Goal: Task Accomplishment & Management: Use online tool/utility

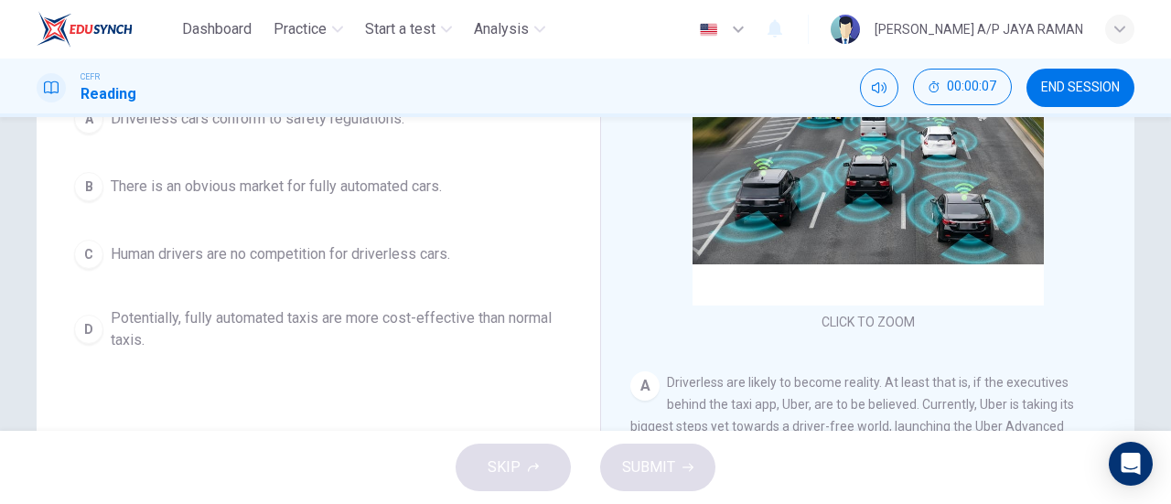
scroll to position [273, 0]
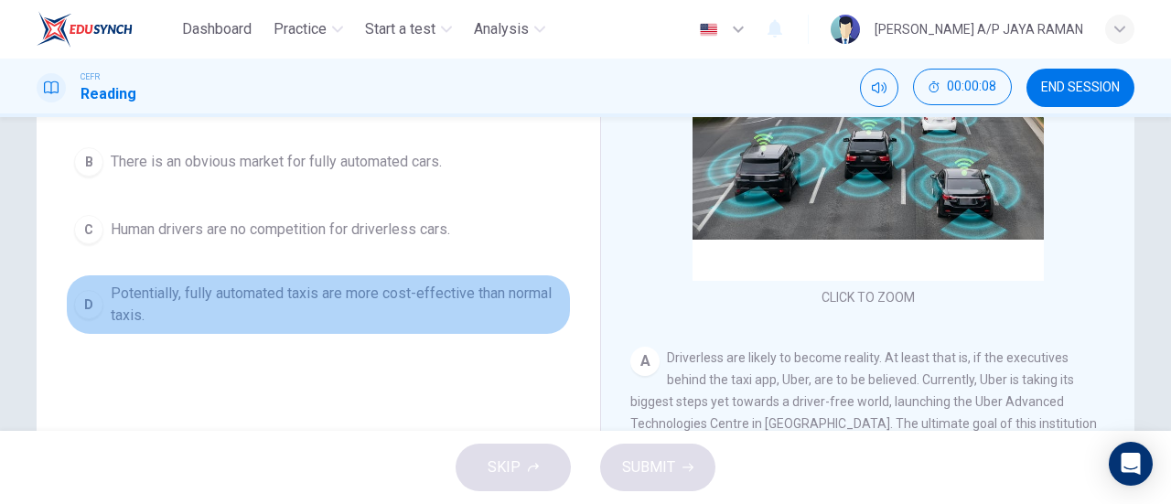
click at [498, 290] on span "Potentially, fully automated taxis are more cost-effective than normal taxis." at bounding box center [337, 305] width 452 height 44
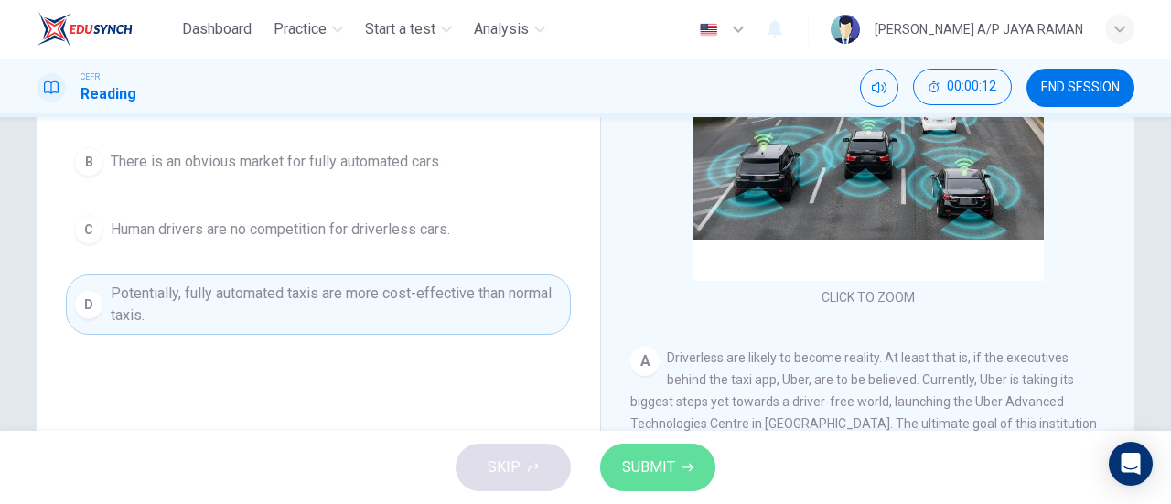
click at [678, 467] on button "SUBMIT" at bounding box center [657, 468] width 115 height 48
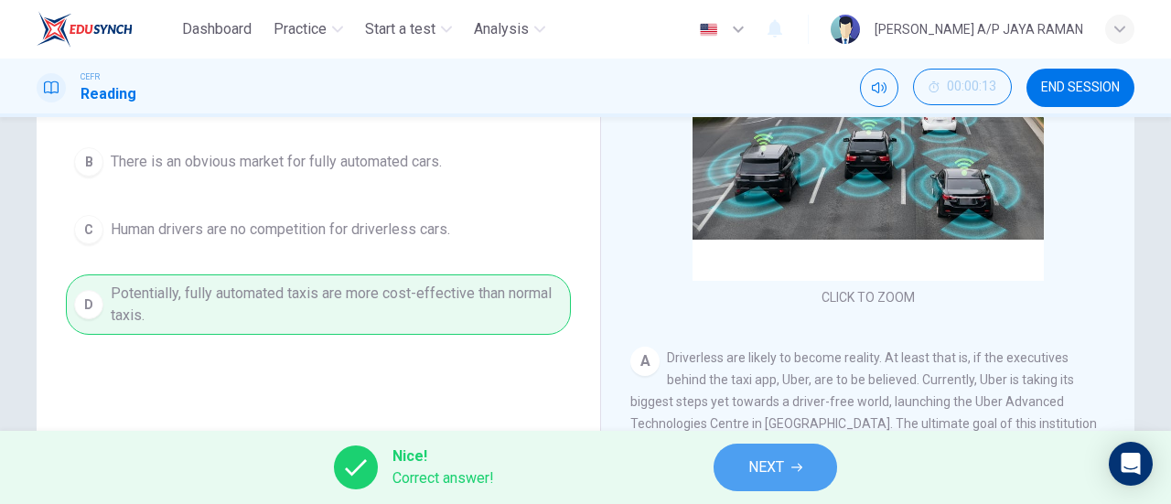
click at [802, 471] on icon "button" at bounding box center [796, 467] width 11 height 11
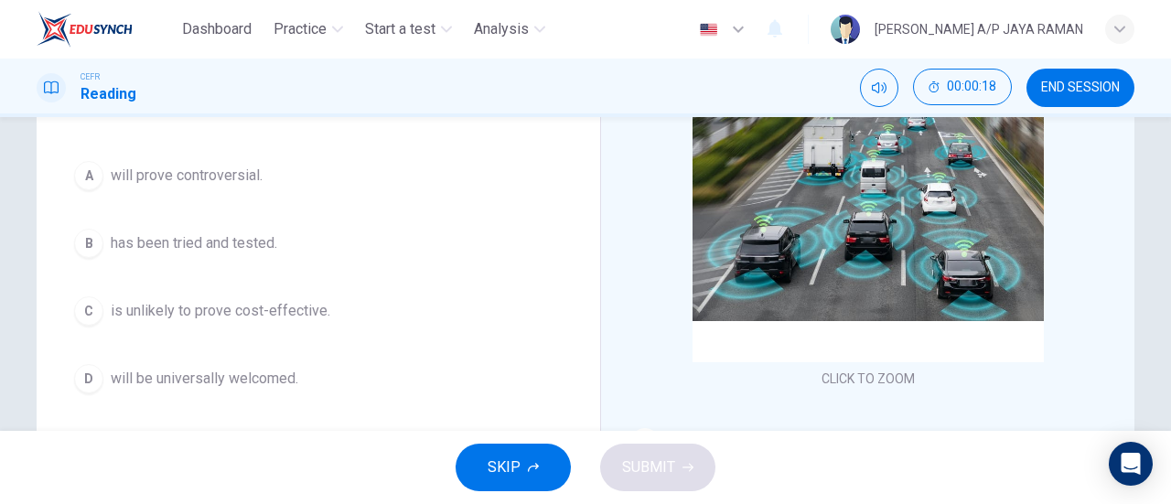
scroll to position [194, 0]
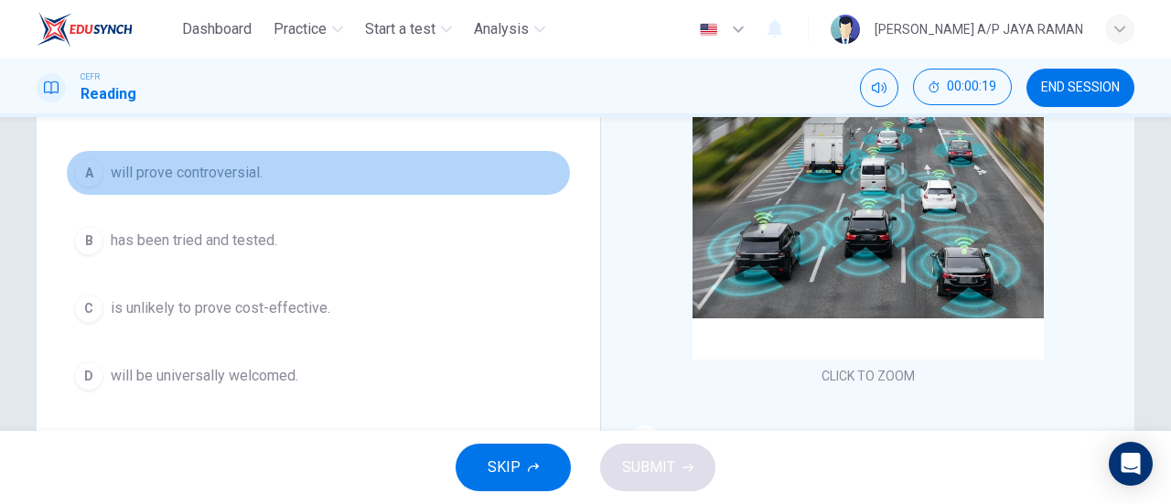
click at [343, 178] on button "A will prove controversial." at bounding box center [318, 173] width 505 height 46
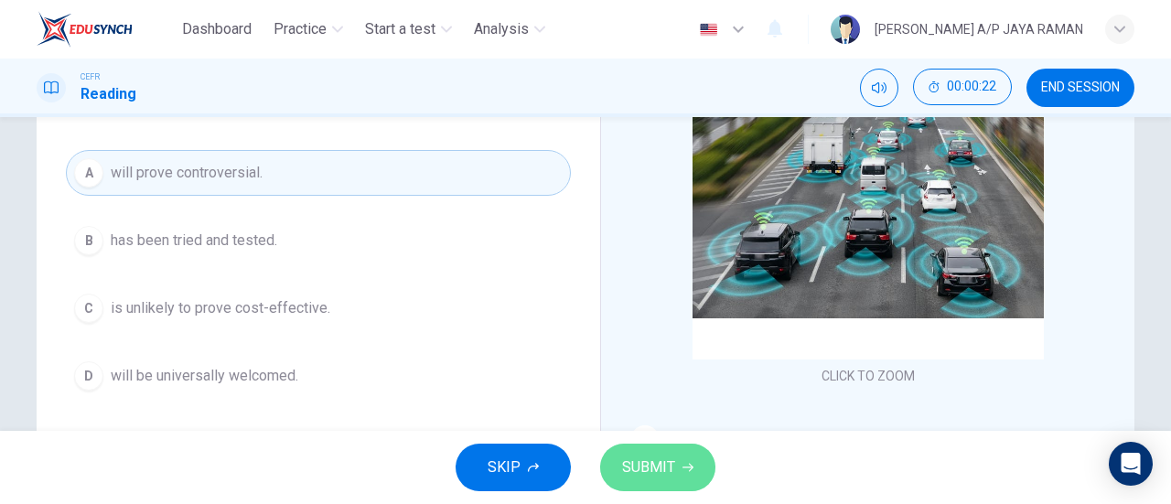
click at [671, 473] on span "SUBMIT" at bounding box center [648, 468] width 53 height 26
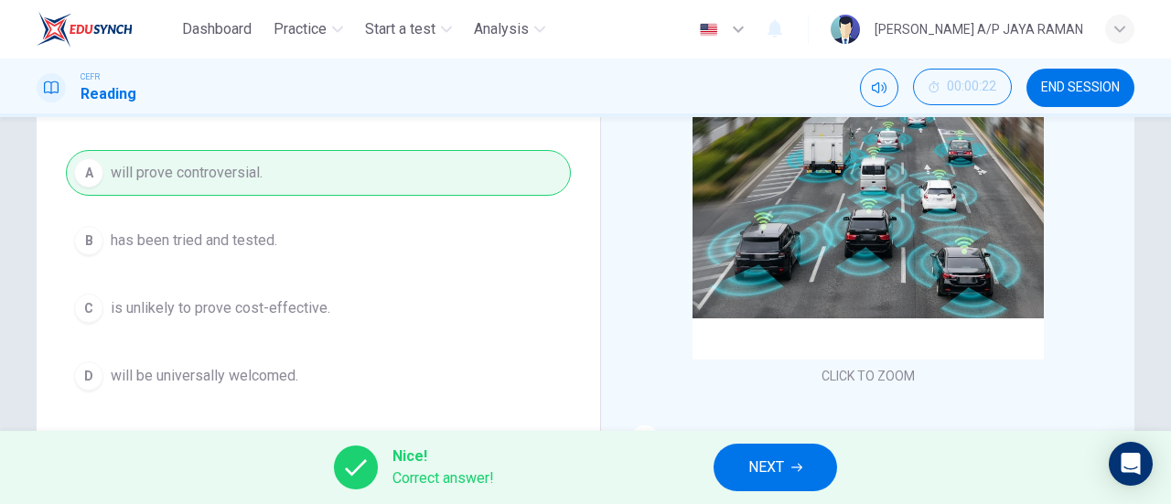
click at [730, 477] on button "NEXT" at bounding box center [776, 468] width 124 height 48
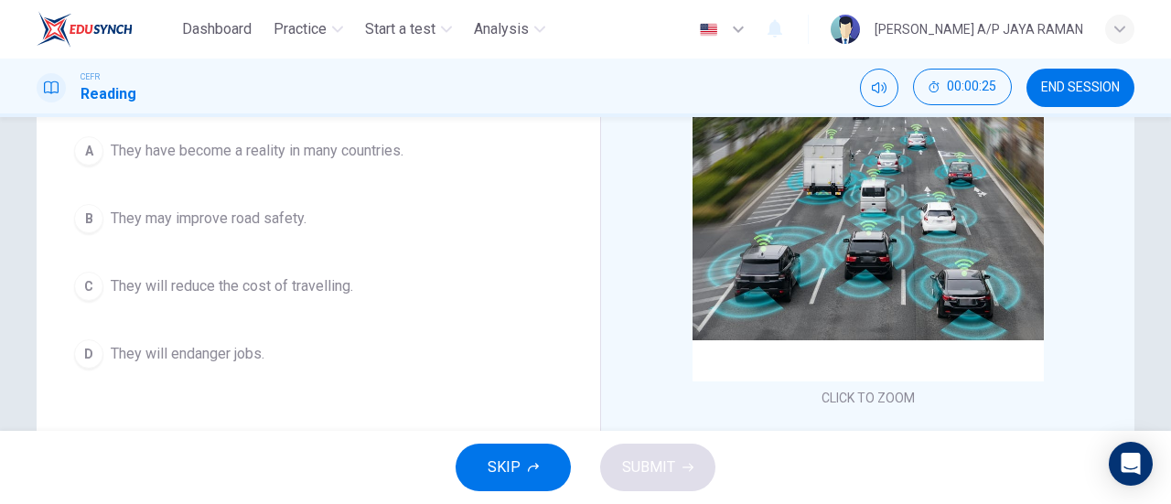
scroll to position [179, 0]
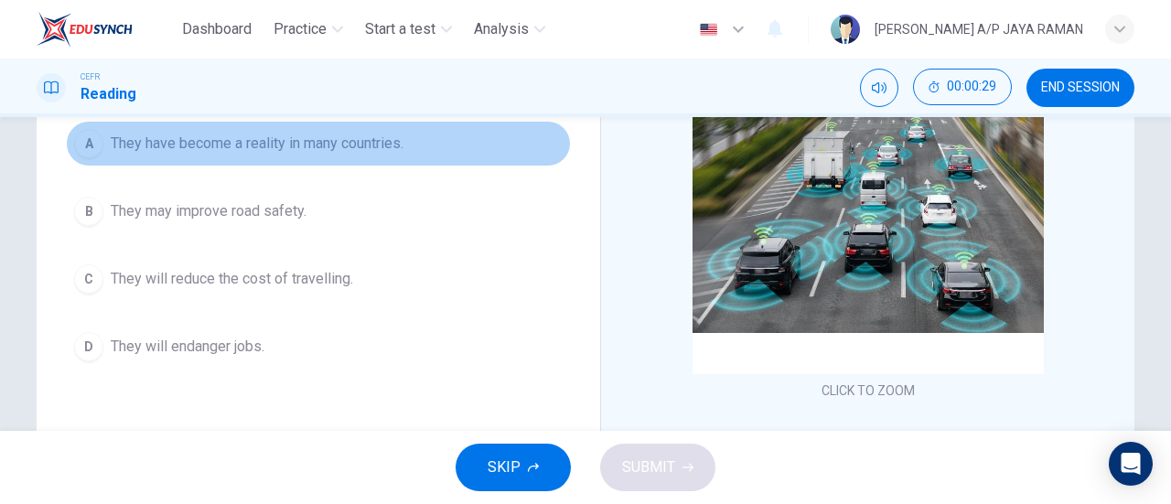
click at [241, 151] on span "They have become a reality in many countries." at bounding box center [257, 144] width 293 height 22
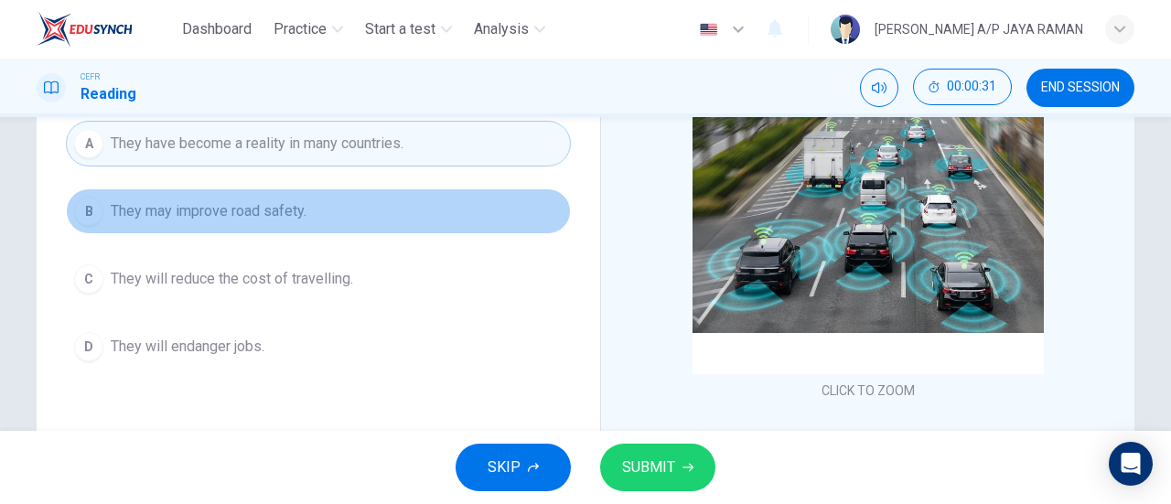
click at [317, 203] on button "B They may improve road safety." at bounding box center [318, 211] width 505 height 46
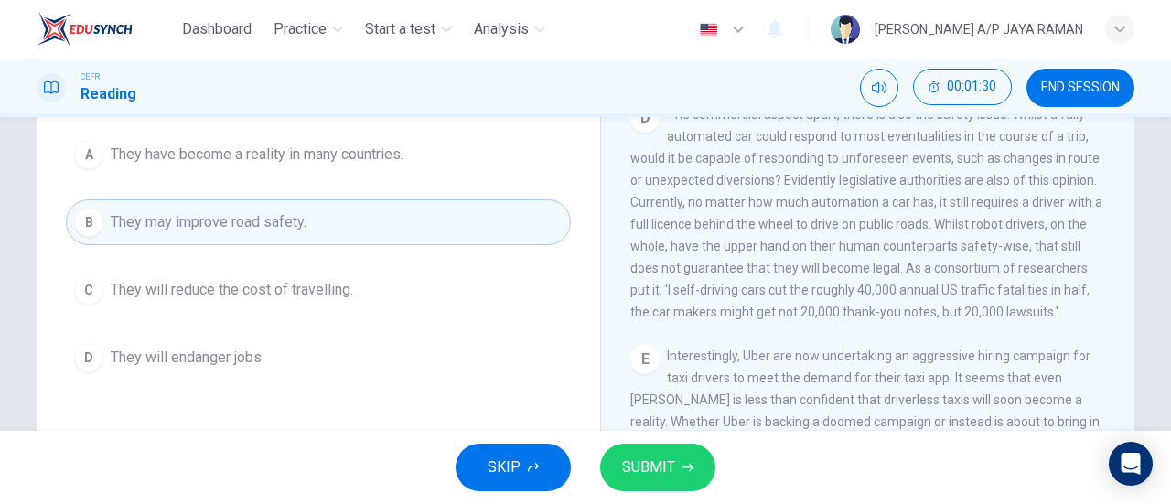
scroll to position [985, 0]
click at [667, 487] on button "SUBMIT" at bounding box center [657, 468] width 115 height 48
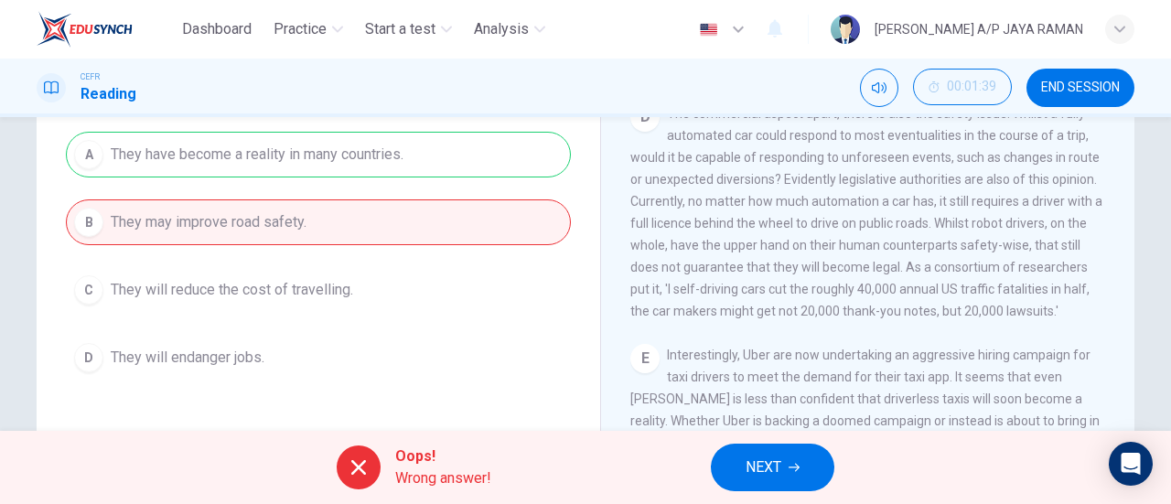
click at [802, 478] on button "NEXT" at bounding box center [773, 468] width 124 height 48
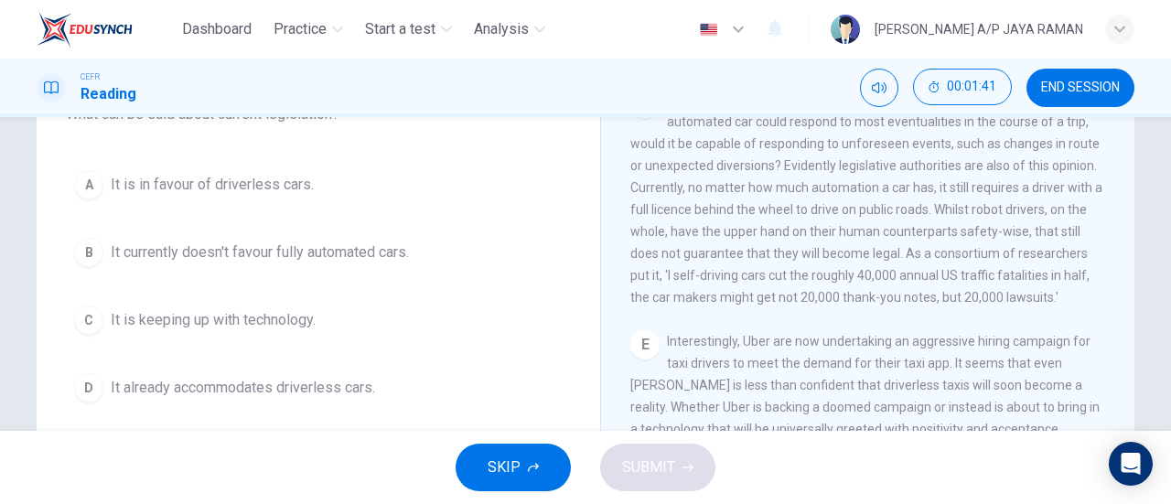
scroll to position [183, 0]
click at [489, 235] on button "B It currently doesn't favour fully automated cars." at bounding box center [318, 252] width 505 height 46
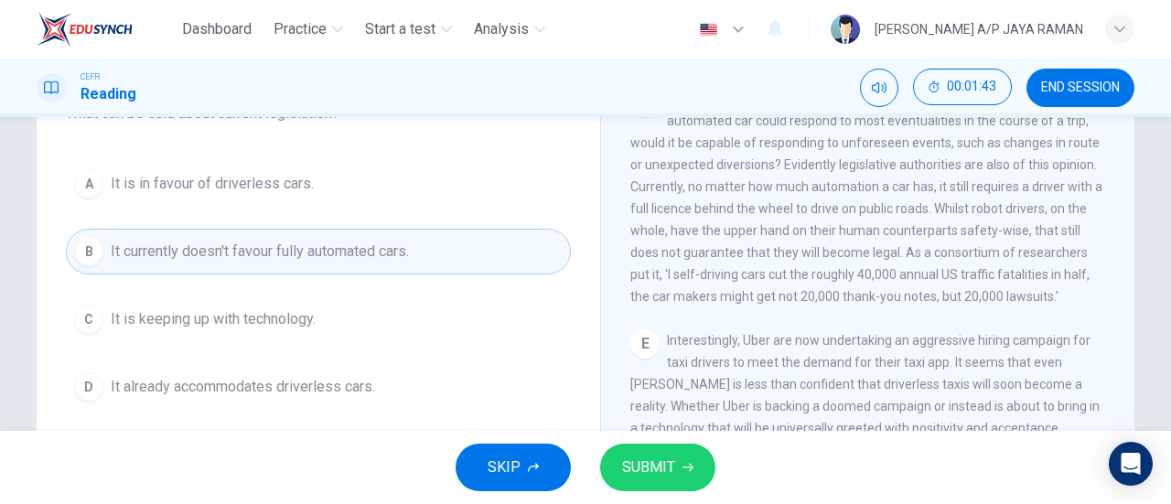
click at [671, 487] on button "SUBMIT" at bounding box center [657, 468] width 115 height 48
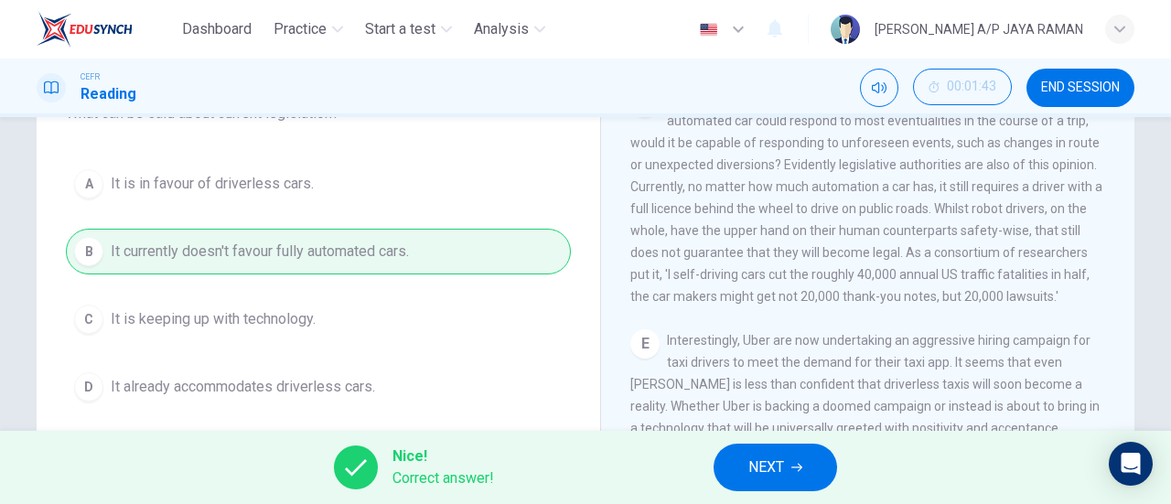
click at [809, 478] on button "NEXT" at bounding box center [776, 468] width 124 height 48
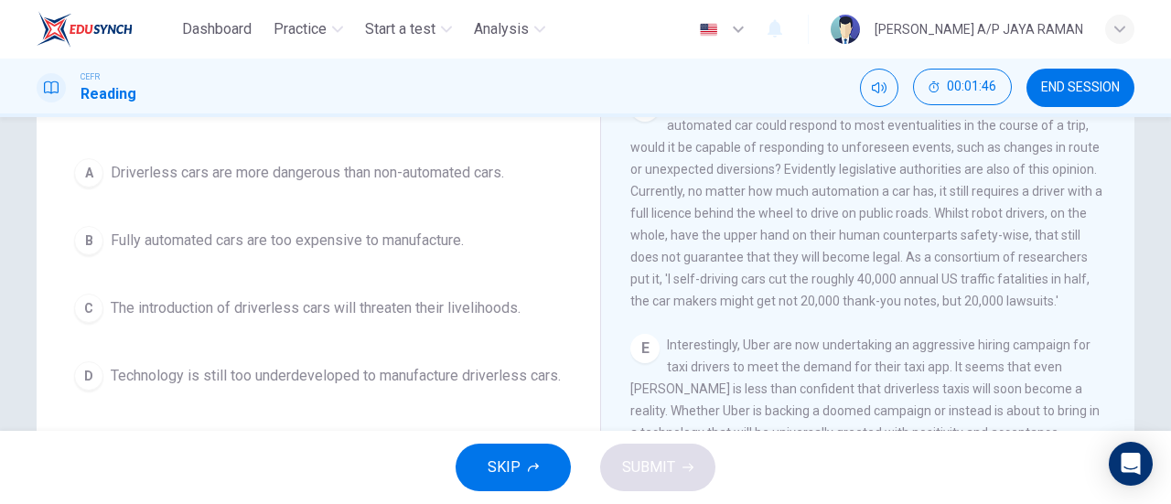
scroll to position [194, 0]
click at [503, 254] on button "B Fully automated cars are too expensive to manufacture." at bounding box center [318, 241] width 505 height 46
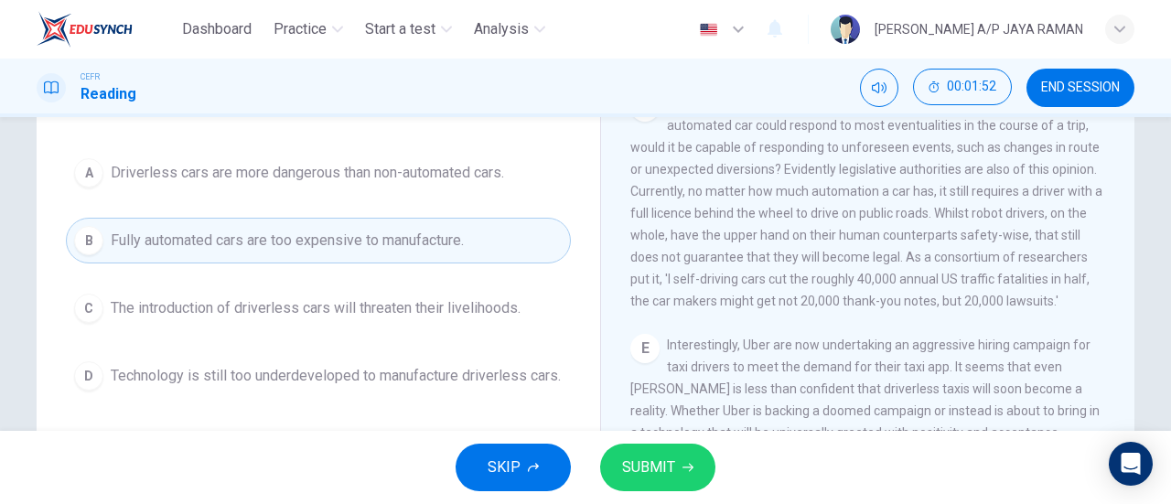
click at [664, 477] on span "SUBMIT" at bounding box center [648, 468] width 53 height 26
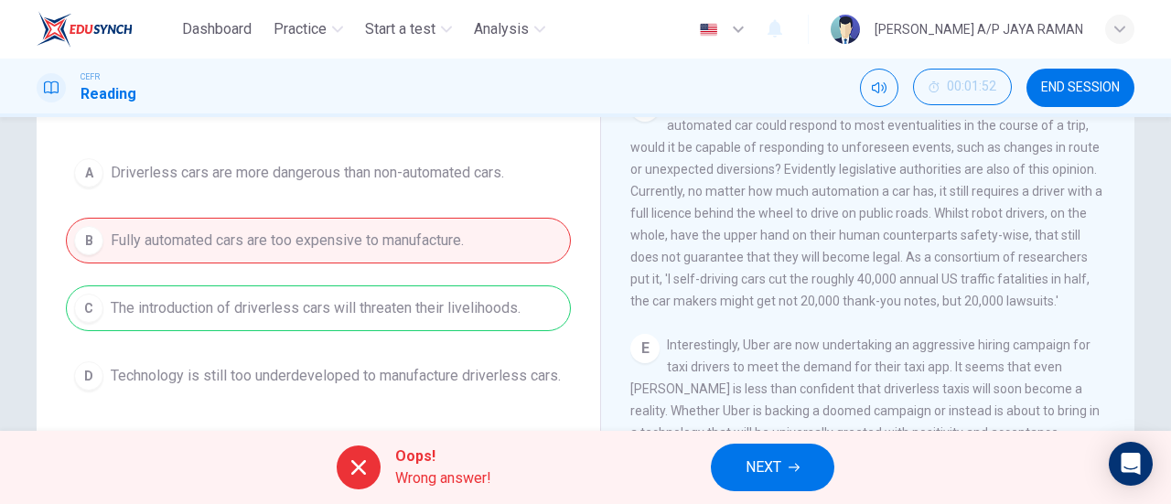
click at [771, 475] on span "NEXT" at bounding box center [764, 468] width 36 height 26
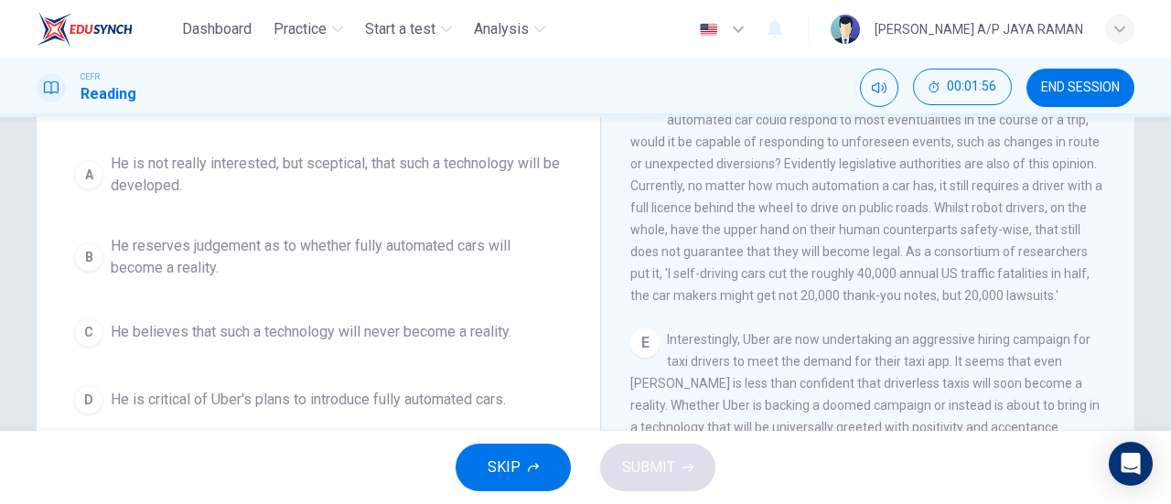
scroll to position [199, 0]
click at [551, 190] on span "He is not really interested, but sceptical, that such a technology will be deve…" at bounding box center [337, 175] width 452 height 44
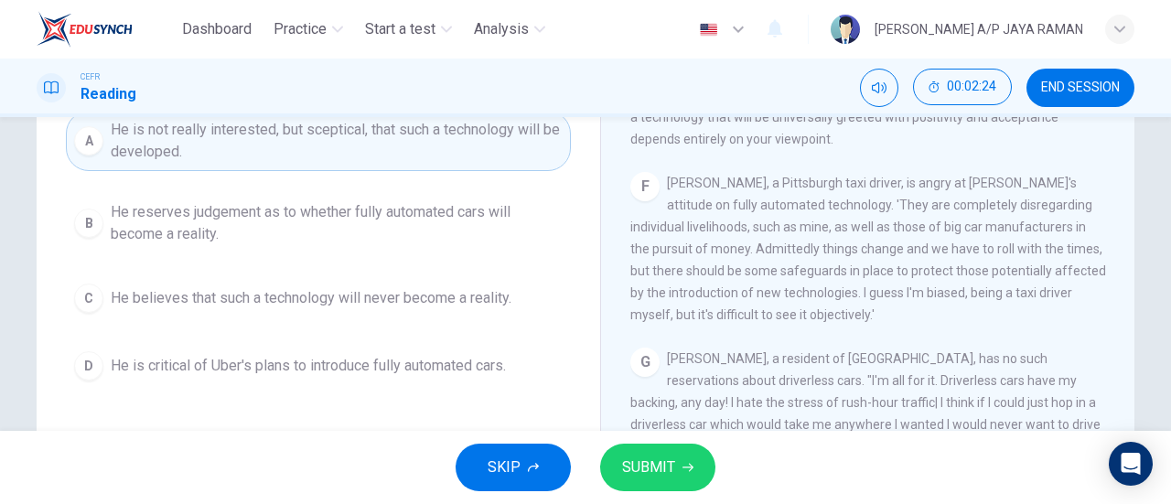
scroll to position [1237, 0]
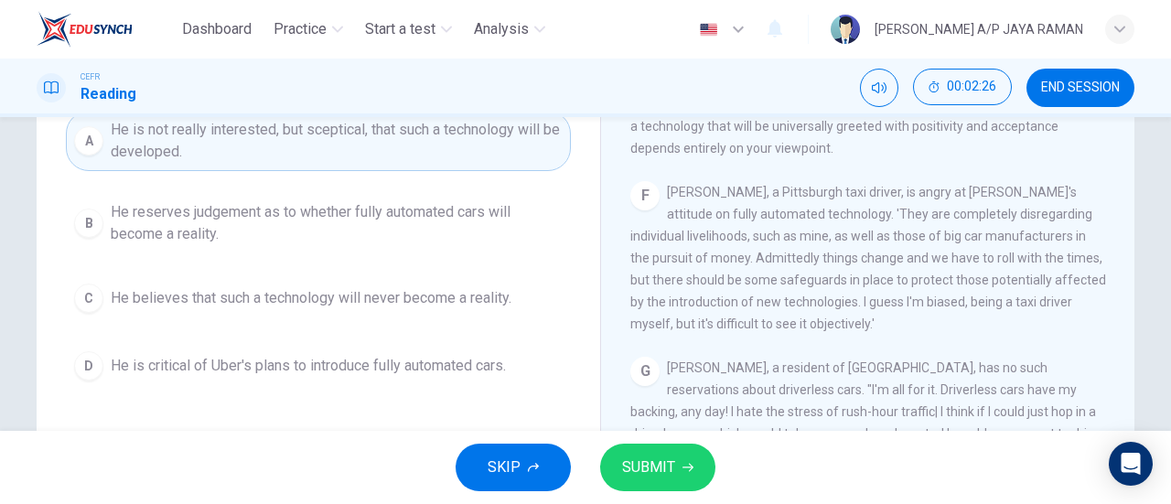
click at [457, 216] on span "He reserves judgement as to whether fully automated cars will become a reality." at bounding box center [337, 223] width 452 height 44
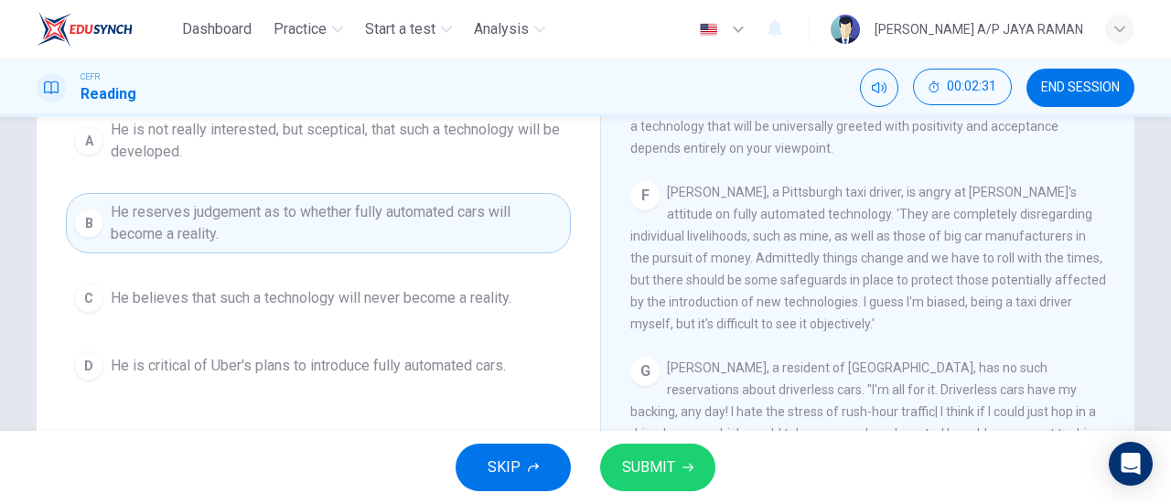
click at [677, 479] on button "SUBMIT" at bounding box center [657, 468] width 115 height 48
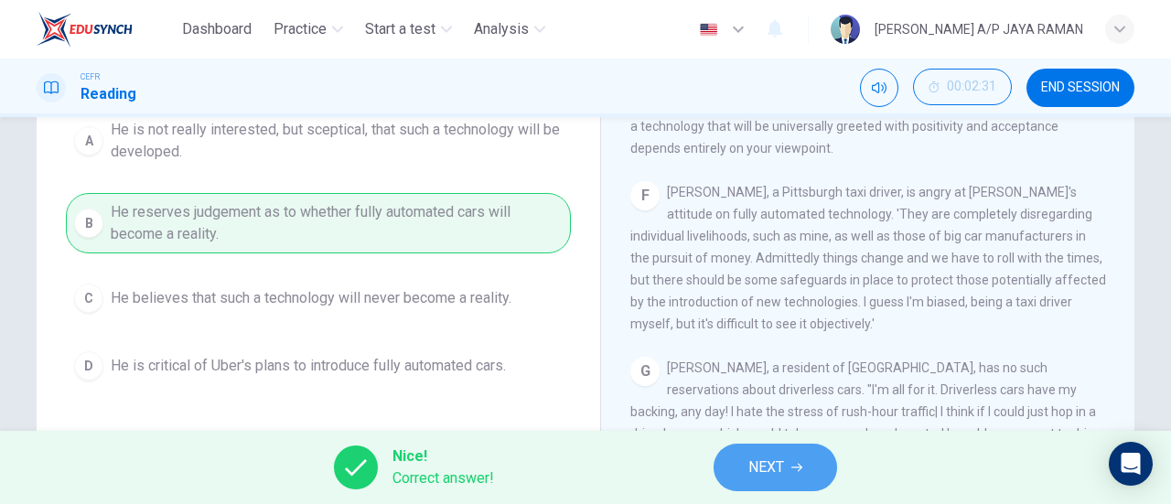
click at [759, 463] on span "NEXT" at bounding box center [766, 468] width 36 height 26
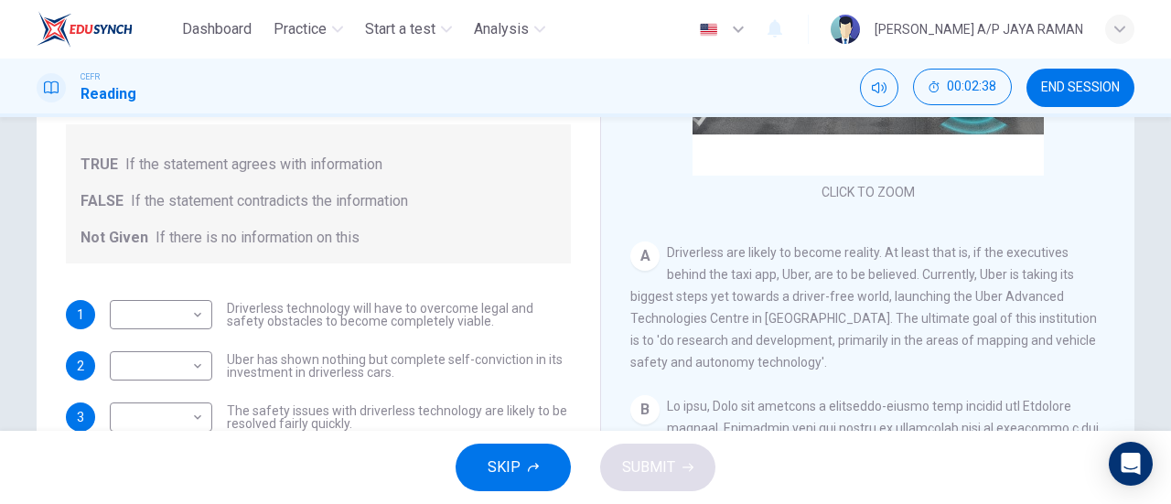
scroll to position [220, 0]
click at [171, 311] on body "Dashboard Practice Start a test Analysis English en ​ [PERSON_NAME] A/P JAYA RA…" at bounding box center [585, 252] width 1171 height 504
click at [177, 339] on li "TRUE" at bounding box center [156, 342] width 102 height 29
type input "TRUE"
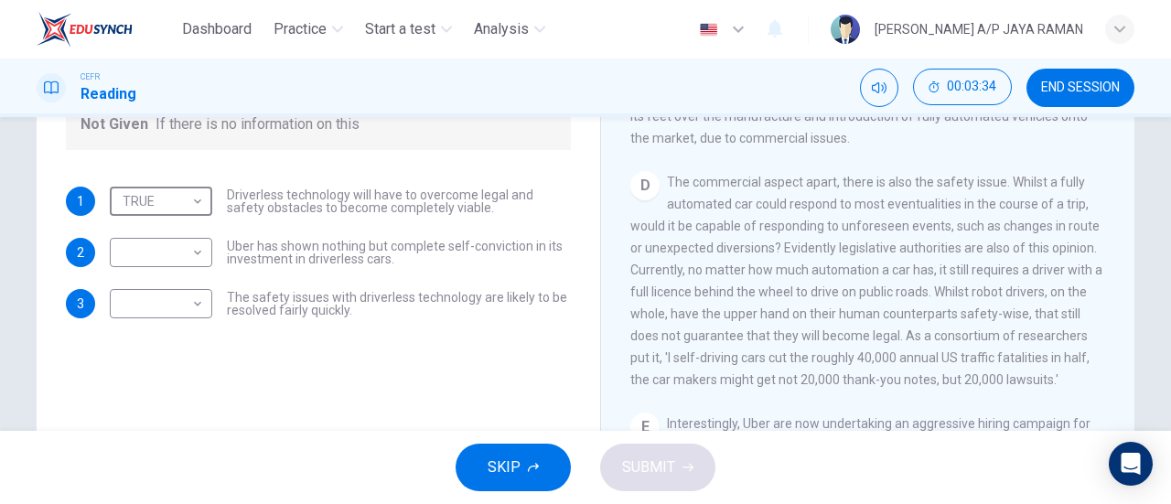
scroll to position [752, 0]
click at [177, 236] on body "Dashboard Practice Start a test Analysis English en ​ [PERSON_NAME] A/P JAYA RA…" at bounding box center [585, 252] width 1171 height 504
click at [201, 339] on li "Not Given" at bounding box center [156, 340] width 102 height 29
type input "Not Given"
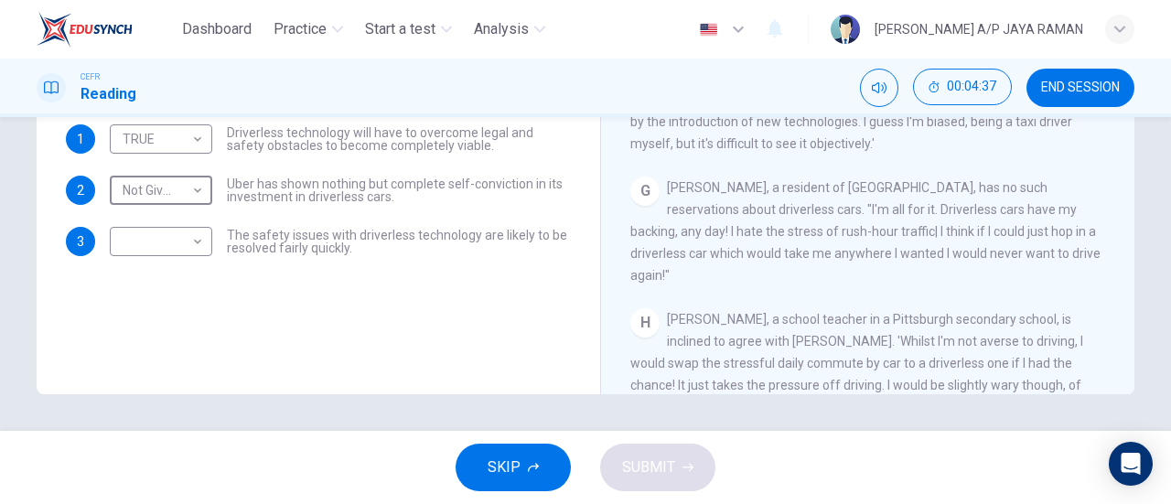
scroll to position [1254, 0]
click at [185, 245] on body "Dashboard Practice Start a test Analysis English en ​ [PERSON_NAME] A/P JAYA RA…" at bounding box center [585, 252] width 1171 height 504
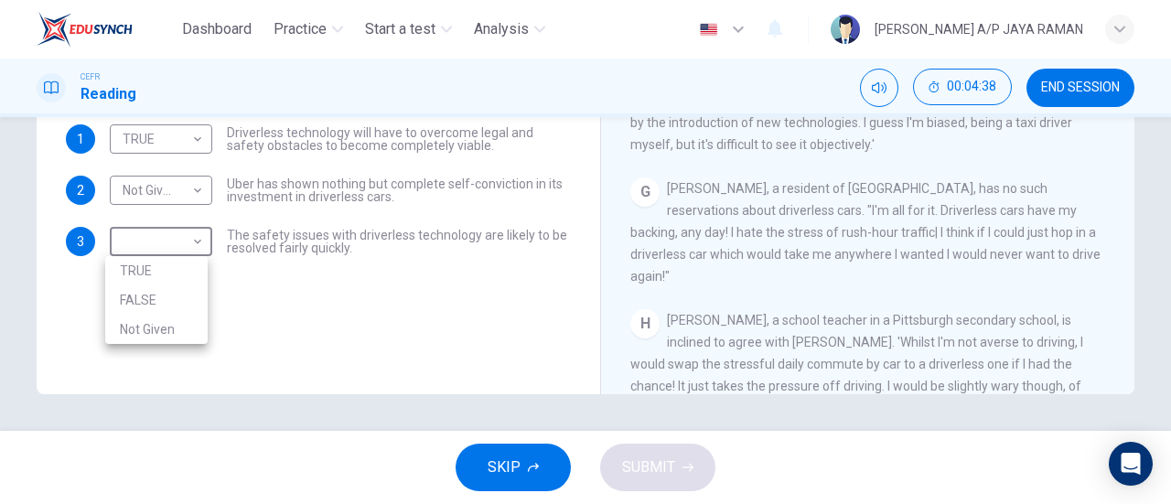
click at [184, 329] on li "Not Given" at bounding box center [156, 329] width 102 height 29
type input "Not Given"
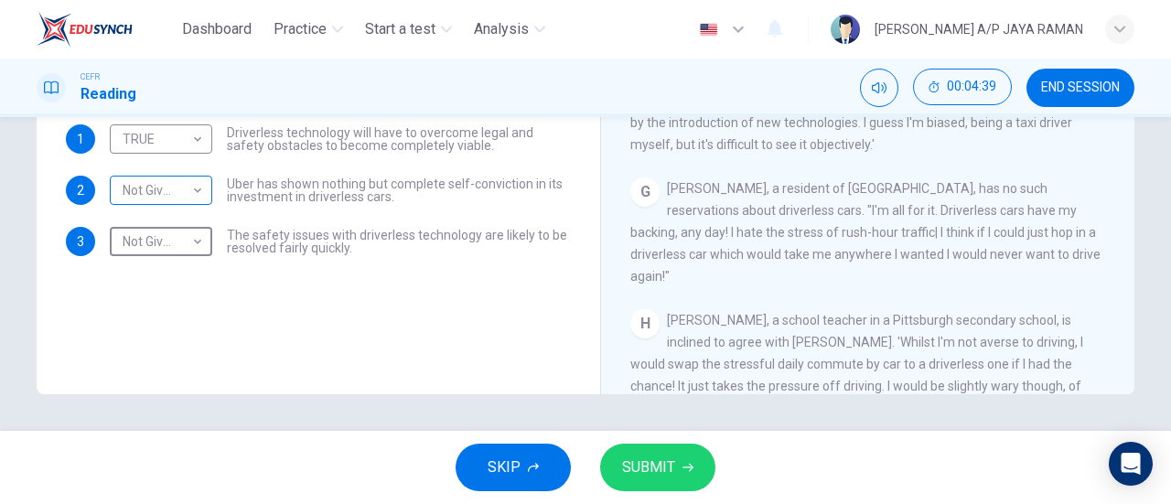
click at [199, 192] on body "Dashboard Practice Start a test Analysis English en ​ [PERSON_NAME] A/P JAYA RA…" at bounding box center [585, 252] width 1171 height 504
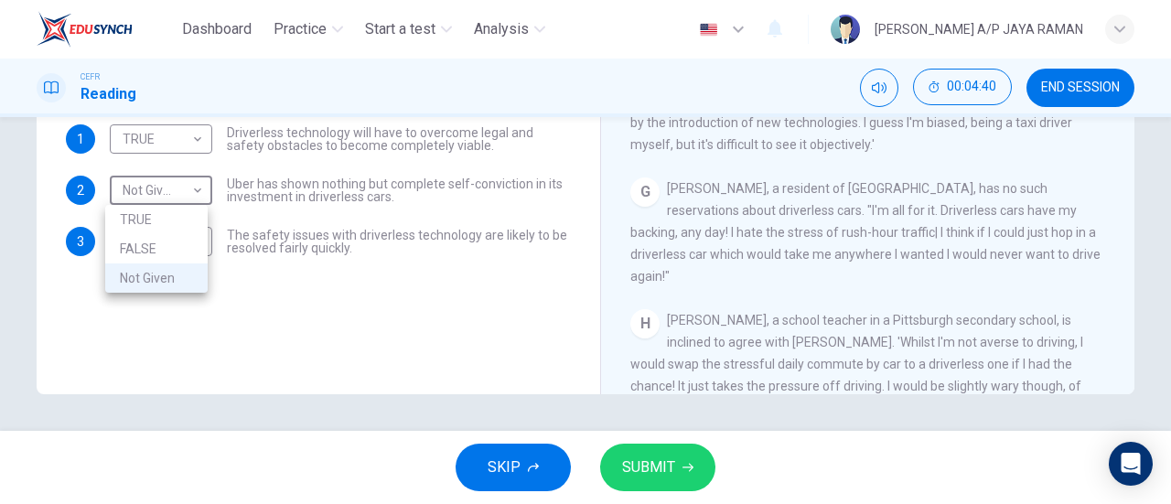
click at [204, 210] on li "TRUE" at bounding box center [156, 219] width 102 height 29
type input "TRUE"
click at [693, 459] on button "SUBMIT" at bounding box center [657, 468] width 115 height 48
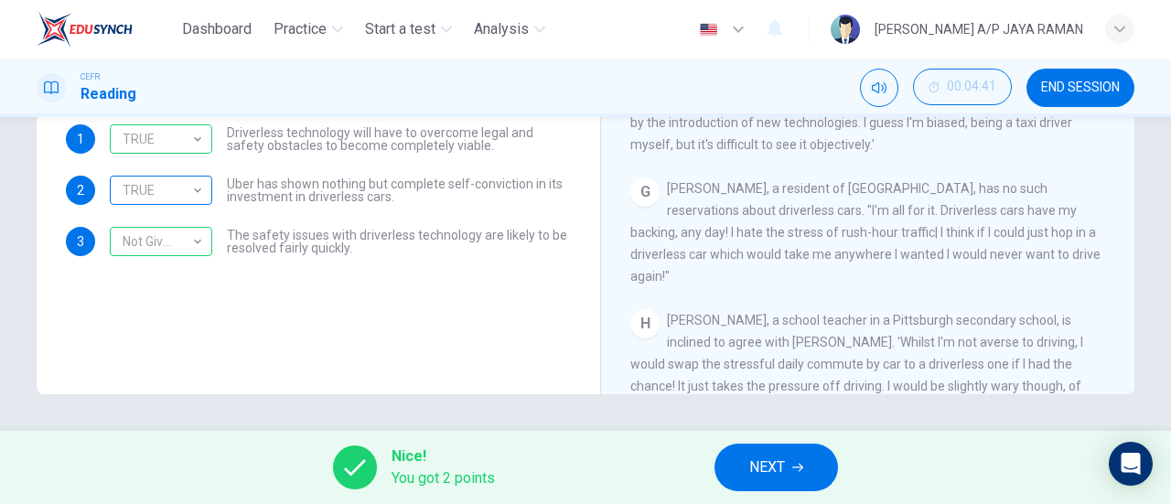
click at [181, 195] on div "TRUE" at bounding box center [158, 191] width 96 height 52
click at [785, 470] on span "NEXT" at bounding box center [767, 468] width 36 height 26
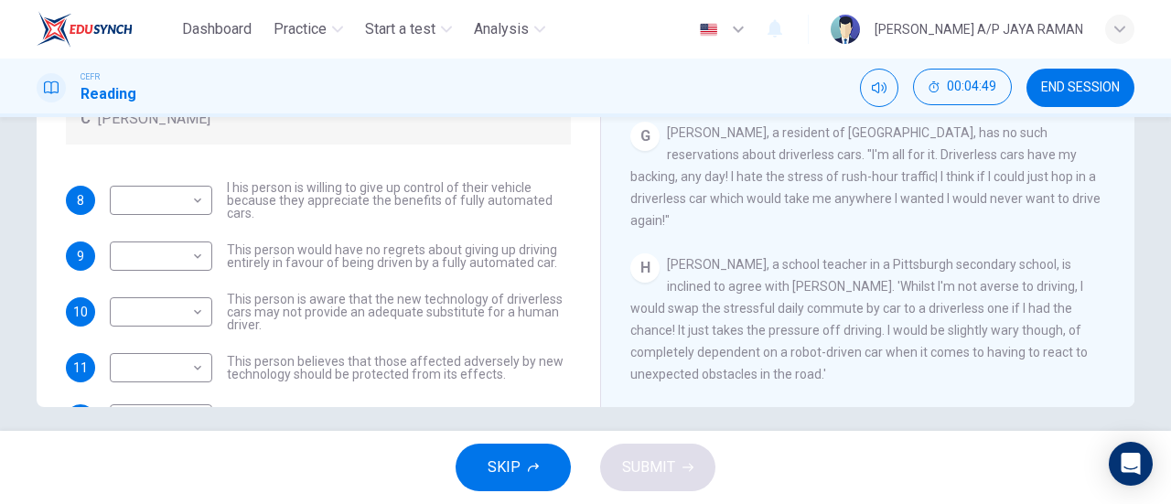
scroll to position [395, 0]
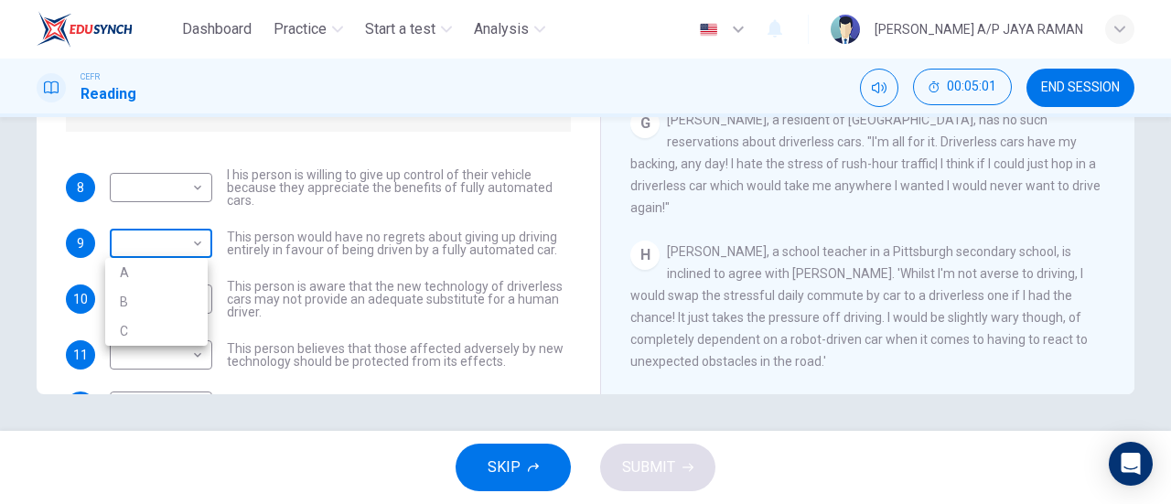
click at [167, 246] on body "Dashboard Practice Start a test Analysis English en ​ [PERSON_NAME] A/P JAYA RA…" at bounding box center [585, 252] width 1171 height 504
drag, startPoint x: 572, startPoint y: 228, endPoint x: 947, endPoint y: 265, distance: 377.0
click at [947, 265] on div at bounding box center [585, 252] width 1171 height 504
click at [192, 249] on body "Dashboard Practice Start a test Analysis English en ​ [PERSON_NAME] A/P JAYA RA…" at bounding box center [585, 252] width 1171 height 504
click at [188, 323] on li "C" at bounding box center [156, 331] width 102 height 29
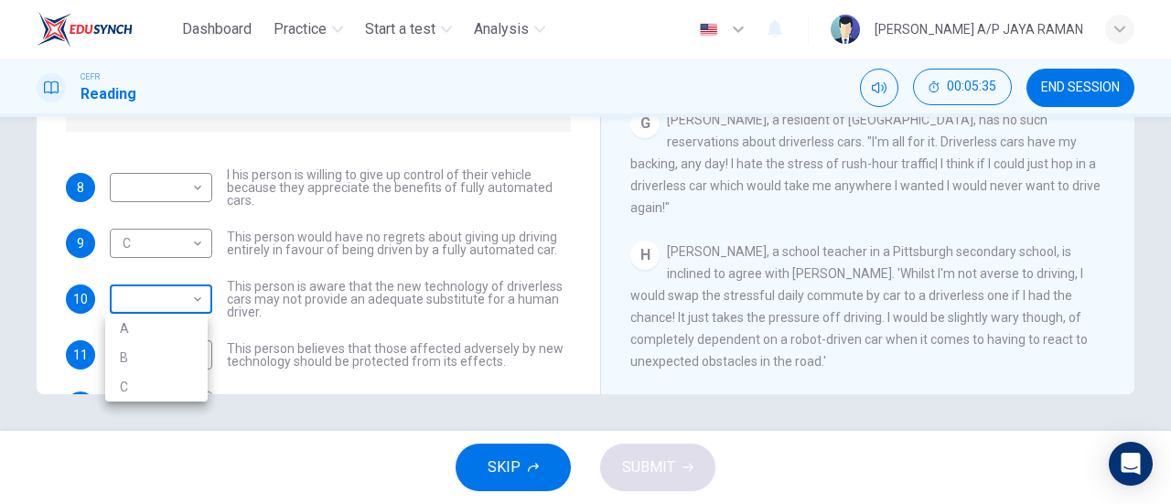
click at [139, 311] on body "Dashboard Practice Start a test Analysis English en ​ [PERSON_NAME] A/P JAYA RA…" at bounding box center [585, 252] width 1171 height 504
click at [157, 301] on div at bounding box center [585, 252] width 1171 height 504
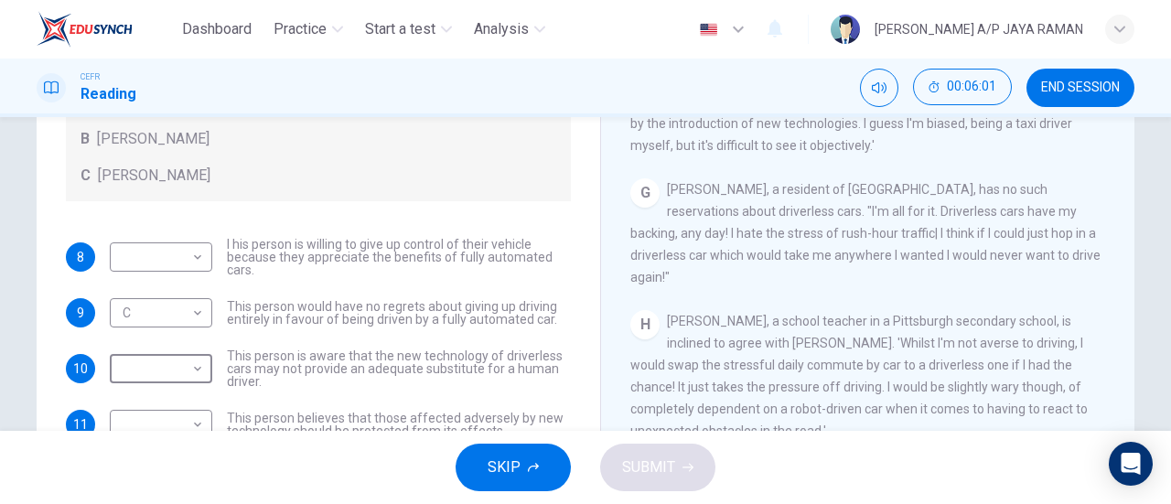
scroll to position [339, 0]
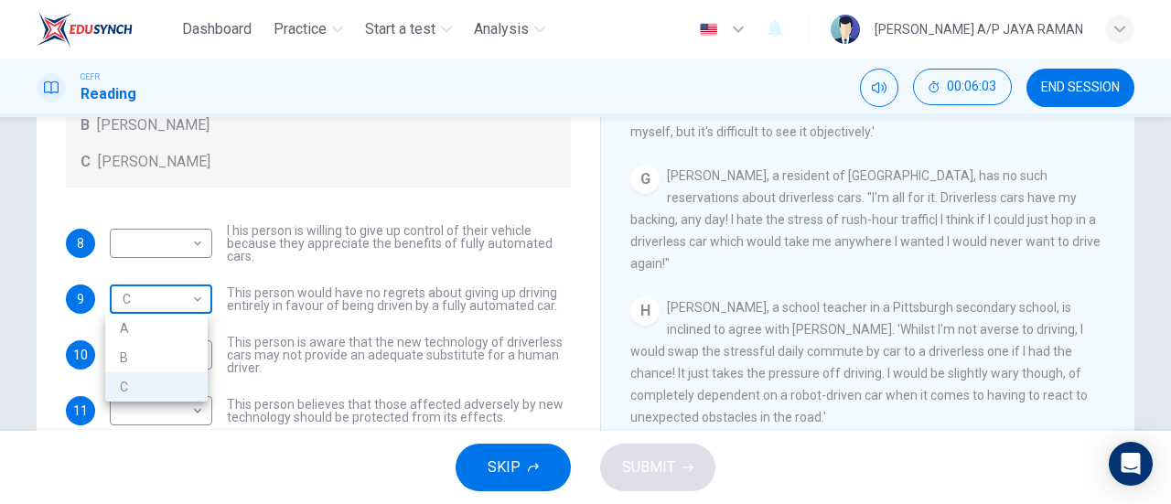
click at [183, 300] on body "Dashboard Practice Start a test Analysis English en ​ [PERSON_NAME] A/P JAYA RA…" at bounding box center [585, 252] width 1171 height 504
click at [179, 358] on li "B" at bounding box center [156, 357] width 102 height 29
type input "B"
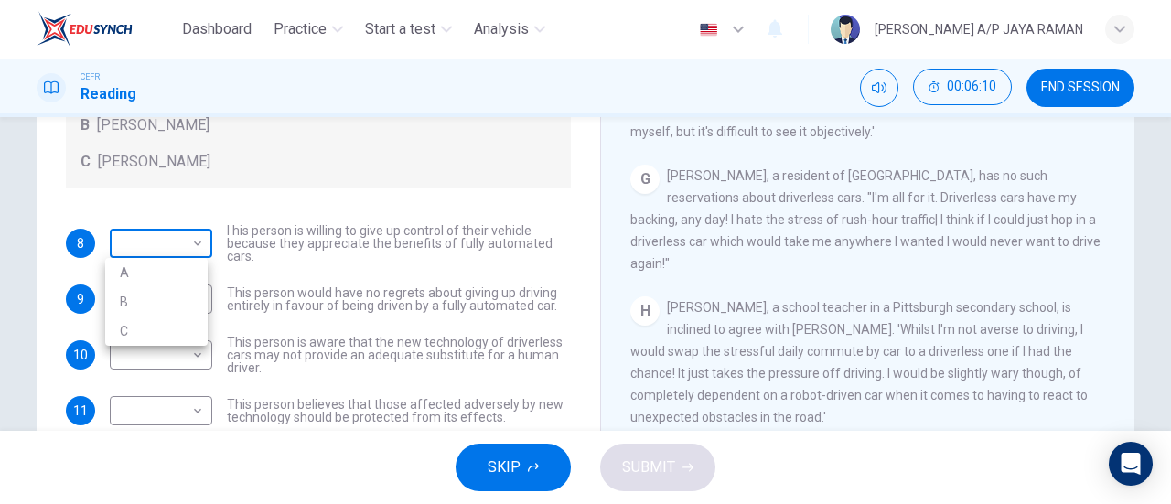
click at [165, 246] on body "Dashboard Practice Start a test Analysis English en ​ [PERSON_NAME] A/P JAYA RA…" at bounding box center [585, 252] width 1171 height 504
click at [167, 298] on li "B" at bounding box center [156, 301] width 102 height 29
type input "B"
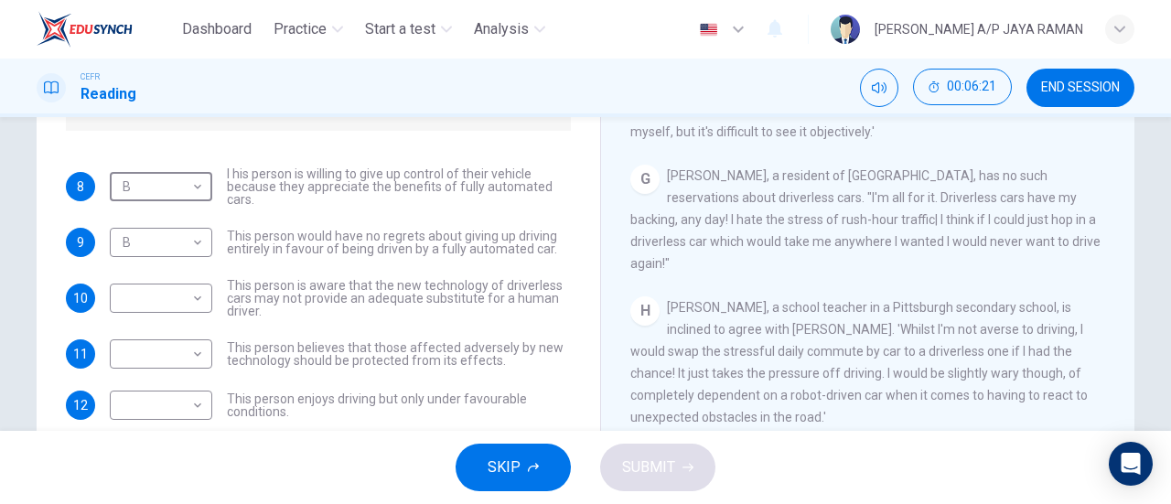
scroll to position [62, 0]
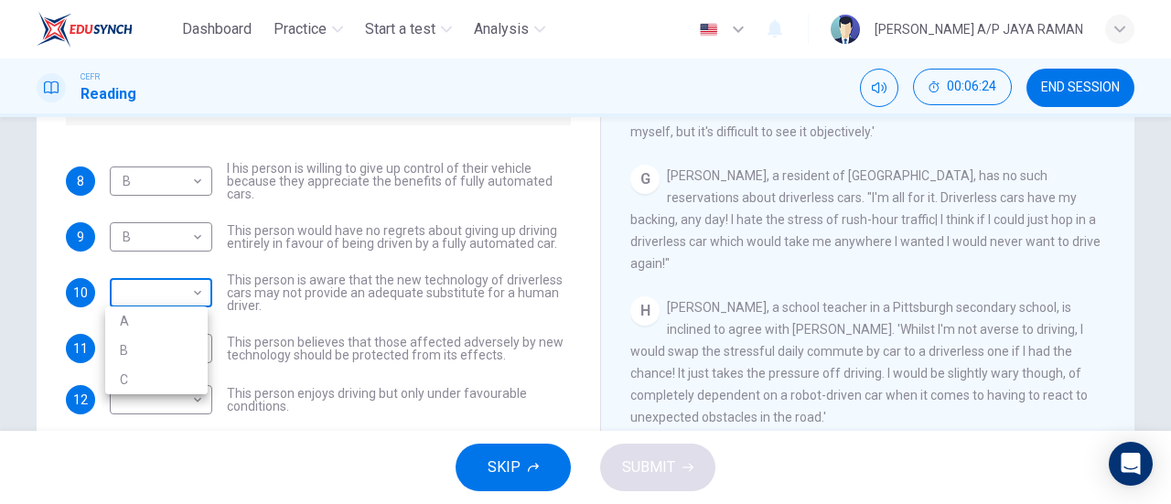
click at [156, 306] on body "Dashboard Practice Start a test Analysis English en ​ [PERSON_NAME] A/P JAYA RA…" at bounding box center [585, 252] width 1171 height 504
click at [161, 371] on li "C" at bounding box center [156, 379] width 102 height 29
type input "C"
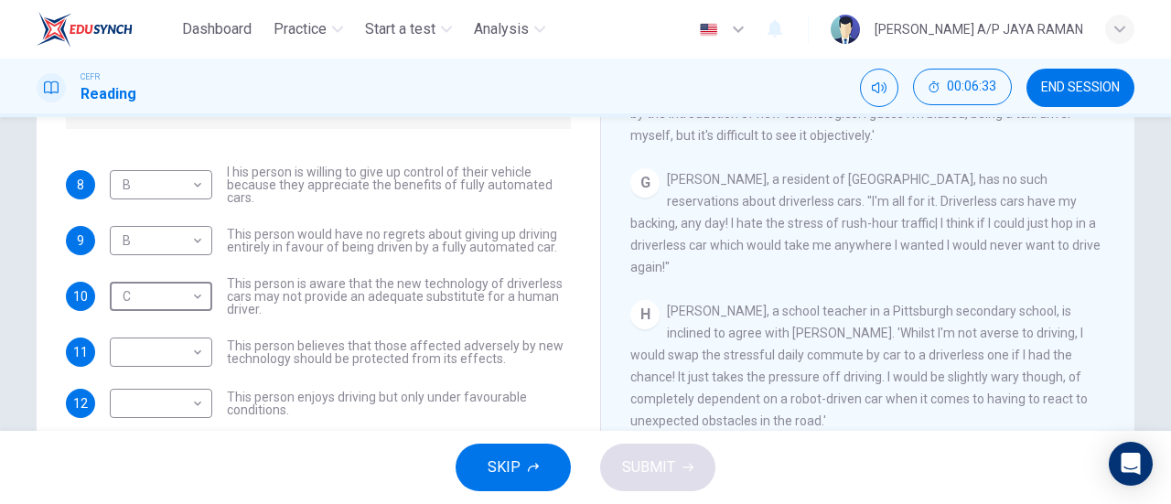
scroll to position [395, 0]
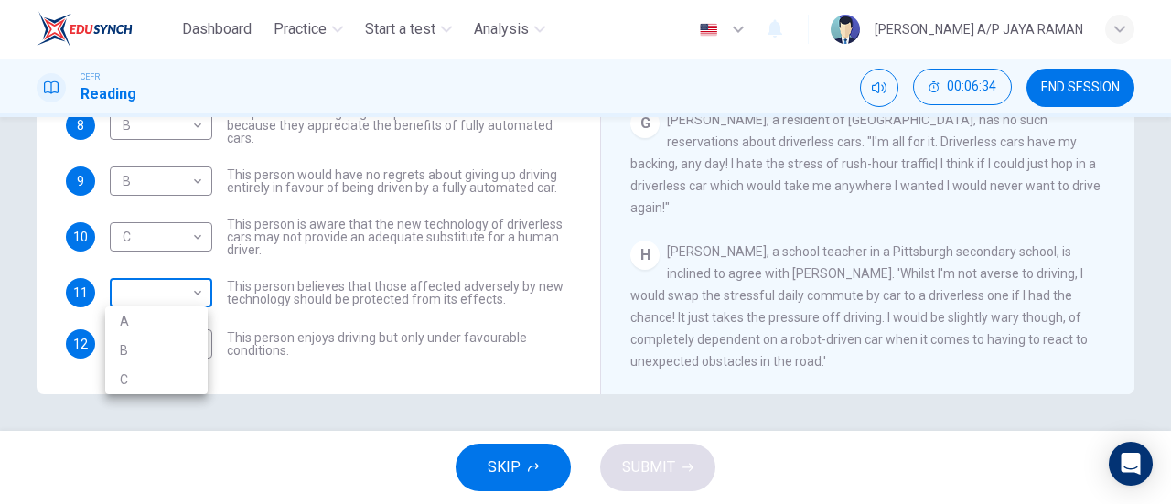
click at [186, 279] on body "Dashboard Practice Start a test Analysis English en ​ [PERSON_NAME] A/P JAYA RA…" at bounding box center [585, 252] width 1171 height 504
click at [183, 317] on li "A" at bounding box center [156, 320] width 102 height 29
type input "A"
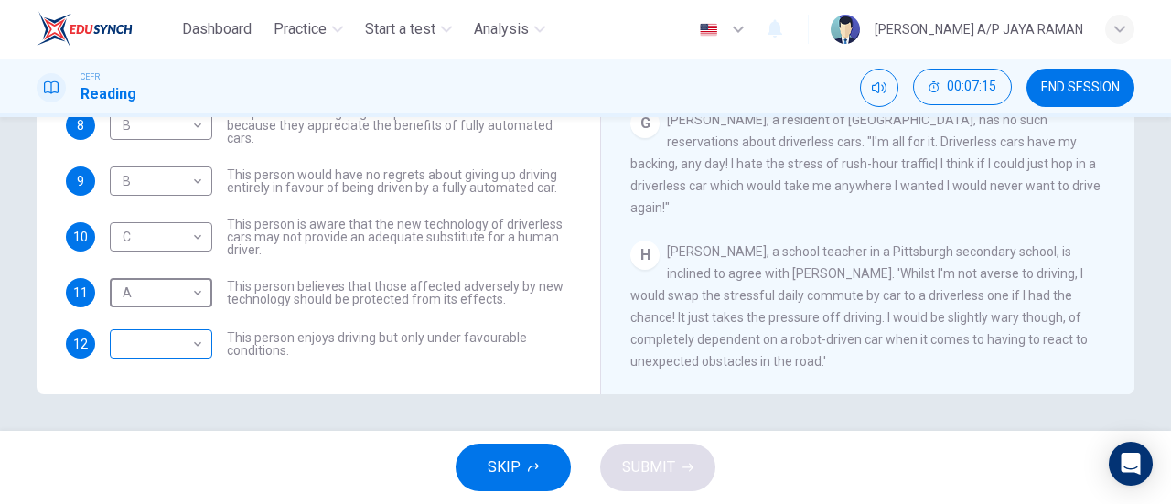
click at [145, 339] on body "Dashboard Practice Start a test Analysis English en ​ [PERSON_NAME] A/P JAYA RA…" at bounding box center [585, 252] width 1171 height 504
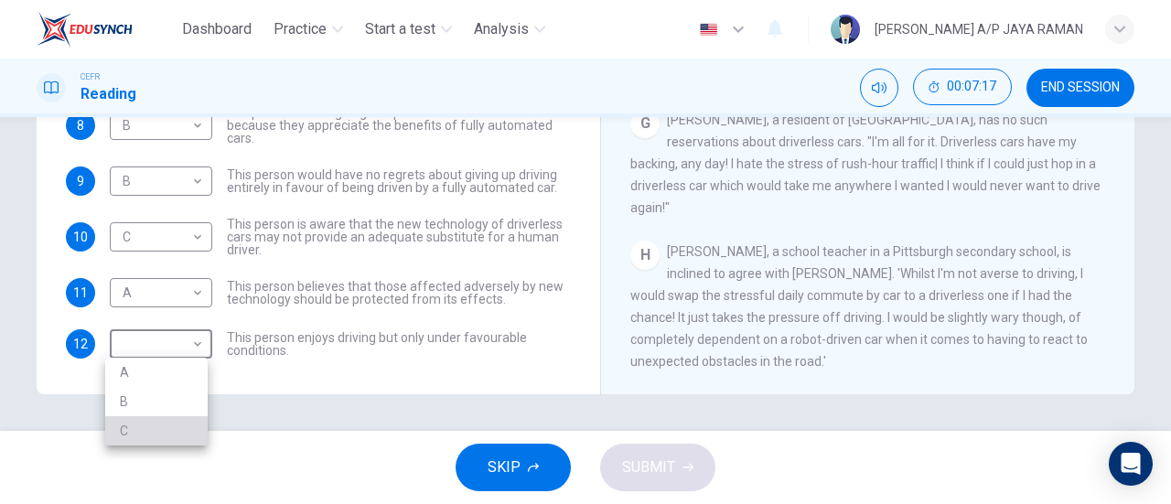
click at [175, 424] on li "C" at bounding box center [156, 430] width 102 height 29
type input "C"
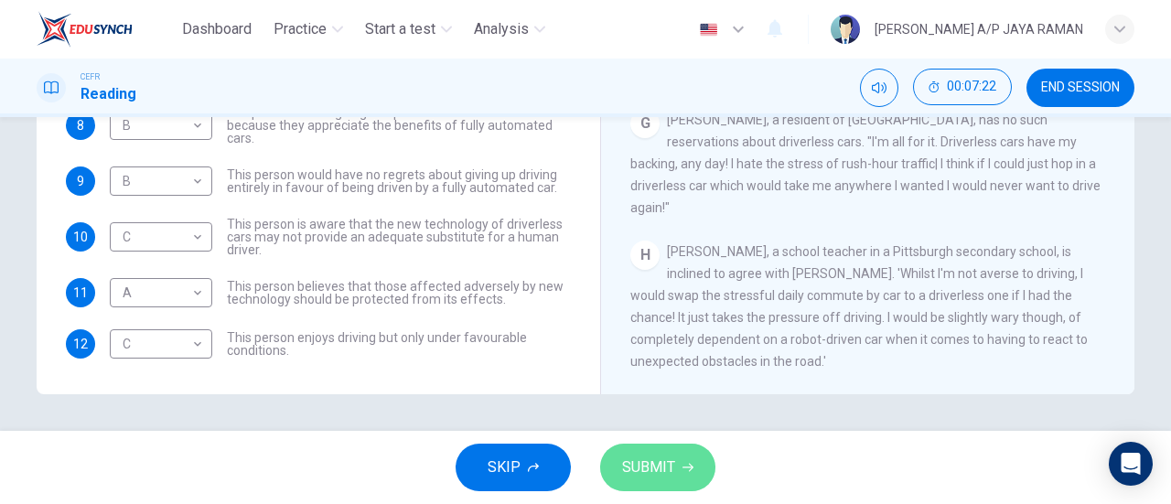
click at [672, 478] on span "SUBMIT" at bounding box center [648, 468] width 53 height 26
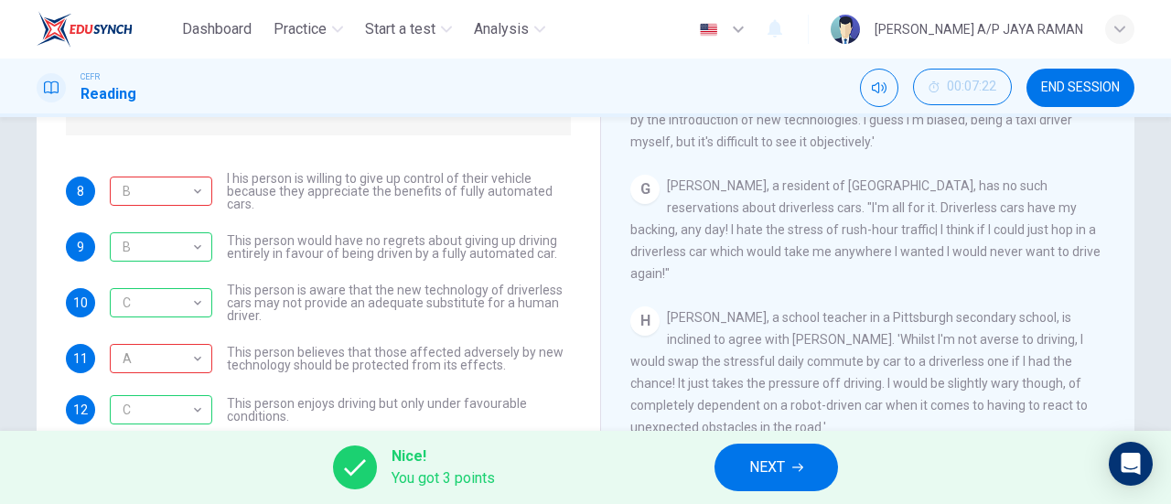
scroll to position [338, 0]
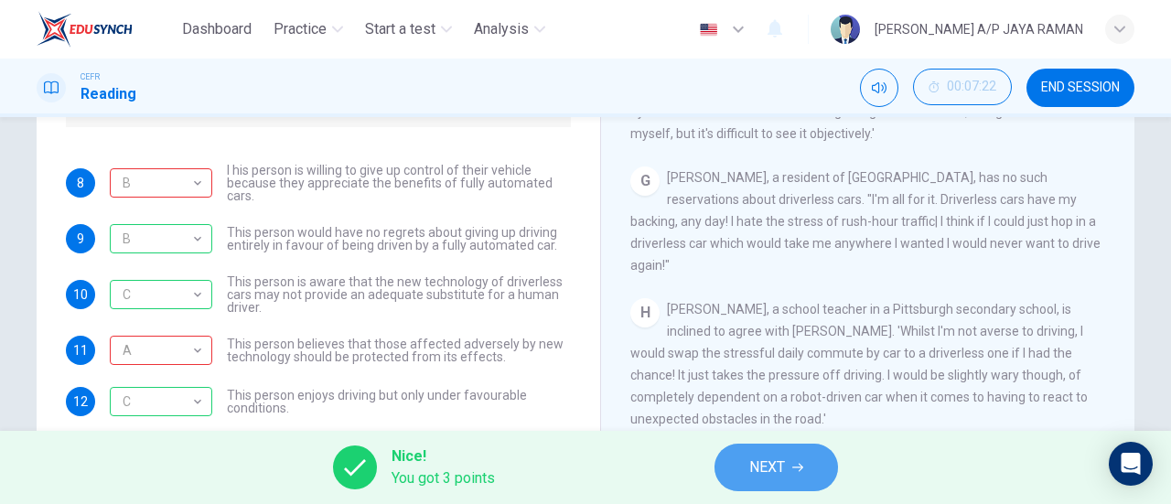
click at [762, 460] on span "NEXT" at bounding box center [767, 468] width 36 height 26
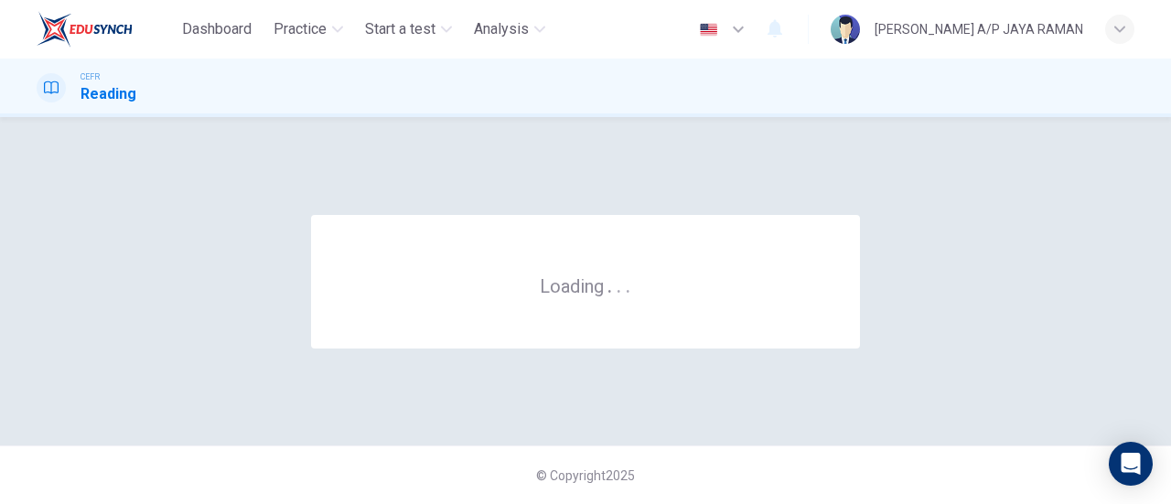
scroll to position [0, 0]
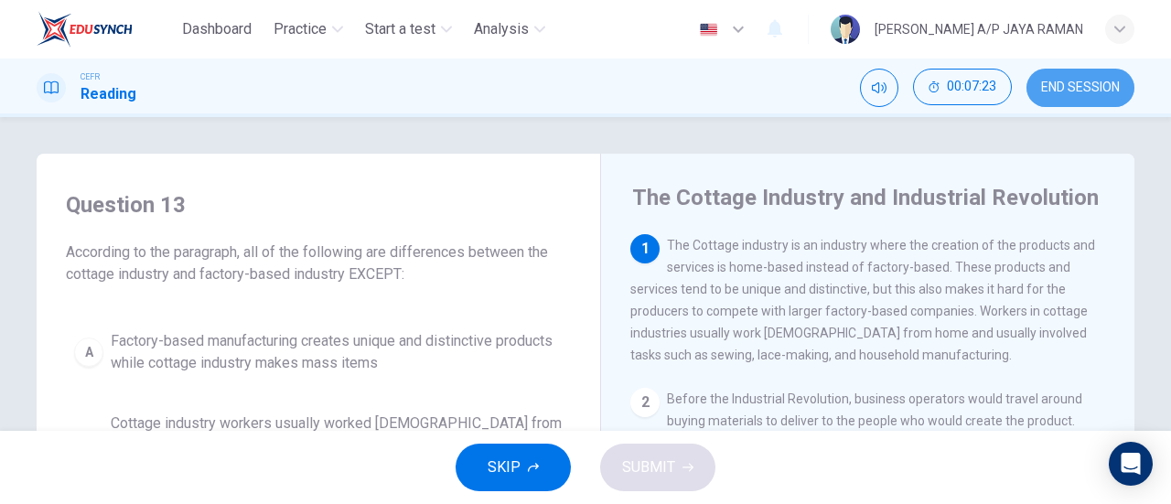
click at [1077, 74] on button "END SESSION" at bounding box center [1080, 88] width 108 height 38
